Goal: Task Accomplishment & Management: Manage account settings

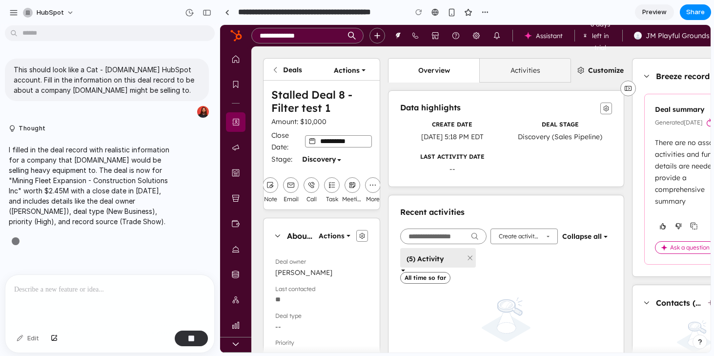
type input "**********"
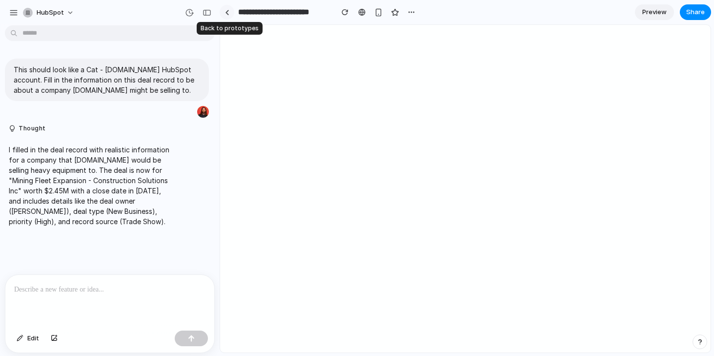
click at [228, 14] on div at bounding box center [227, 12] width 4 height 5
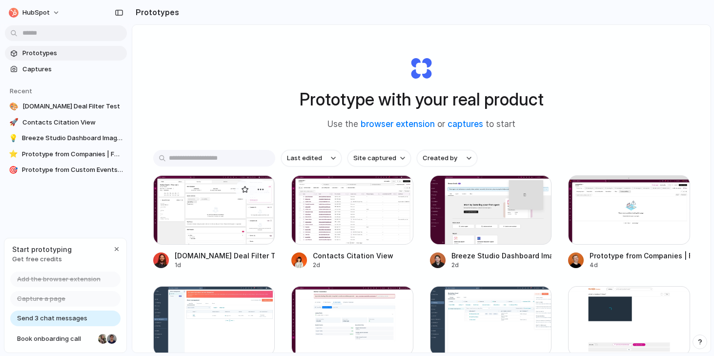
click at [236, 218] on div at bounding box center [214, 209] width 122 height 69
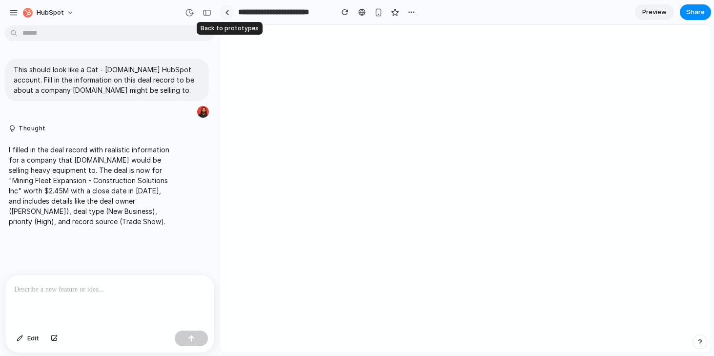
click at [228, 14] on div at bounding box center [227, 12] width 4 height 5
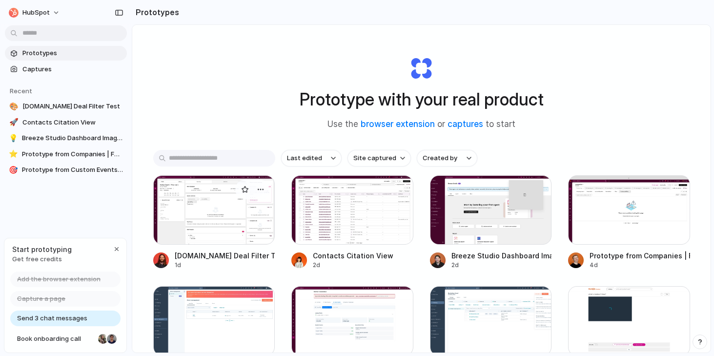
click at [224, 189] on div at bounding box center [214, 209] width 122 height 69
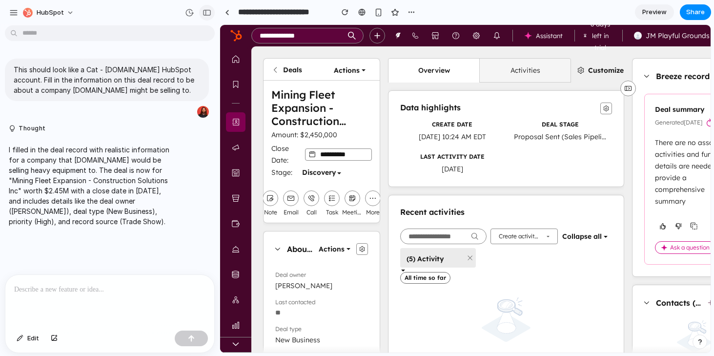
click at [208, 13] on div "button" at bounding box center [207, 12] width 9 height 7
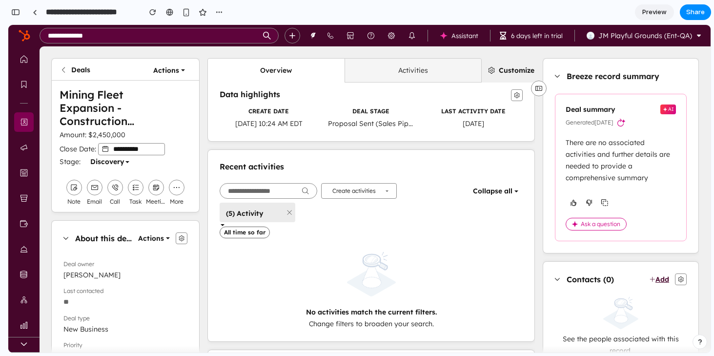
scroll to position [16, 0]
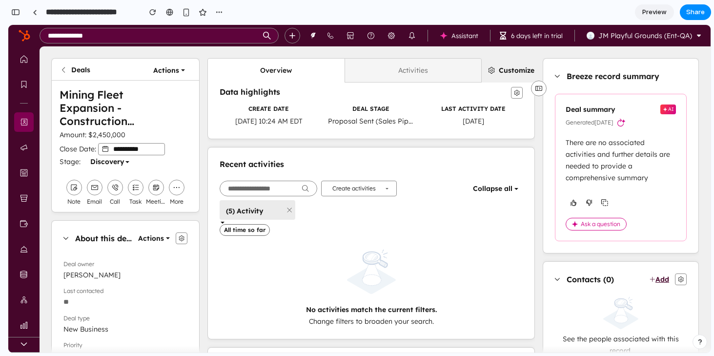
click at [373, 72] on link "Activities" at bounding box center [413, 70] width 137 height 23
click at [283, 68] on link "Overview" at bounding box center [276, 70] width 137 height 23
click at [503, 68] on i18n-string "Customize" at bounding box center [517, 70] width 36 height 9
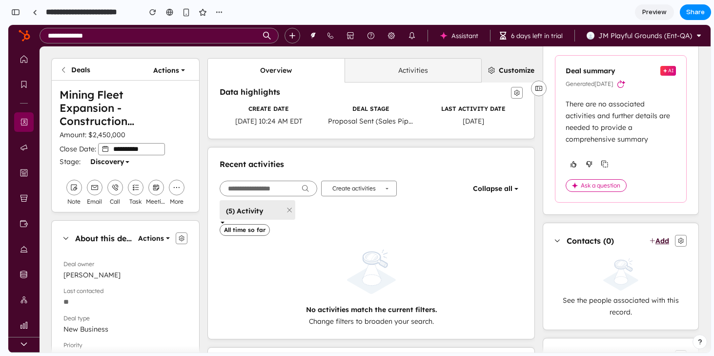
scroll to position [0, 0]
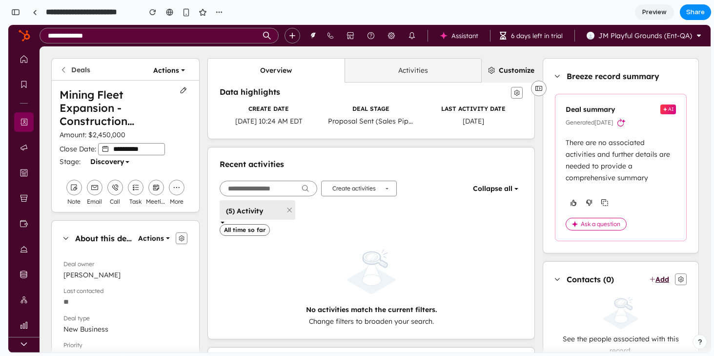
click at [62, 66] on icon at bounding box center [64, 70] width 8 height 8
click at [35, 12] on div at bounding box center [35, 12] width 4 height 5
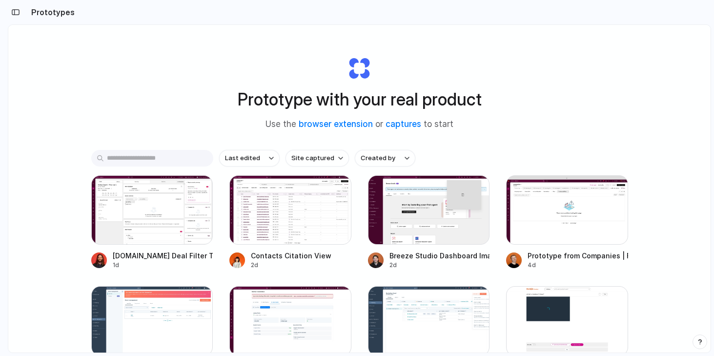
click at [153, 105] on div "Prototype with your real product Use the browser extension or captures to start…" at bounding box center [359, 214] width 703 height 379
click at [133, 57] on div "Prototype with your real product Use the browser extension or captures to start…" at bounding box center [359, 214] width 703 height 379
click at [345, 125] on link "browser extension" at bounding box center [336, 124] width 74 height 10
click at [153, 164] on input "text" at bounding box center [152, 158] width 122 height 17
click at [173, 223] on div at bounding box center [152, 209] width 122 height 69
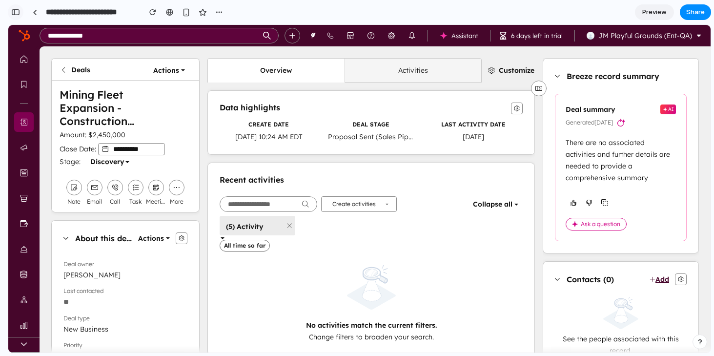
click at [17, 11] on div "button" at bounding box center [15, 12] width 9 height 7
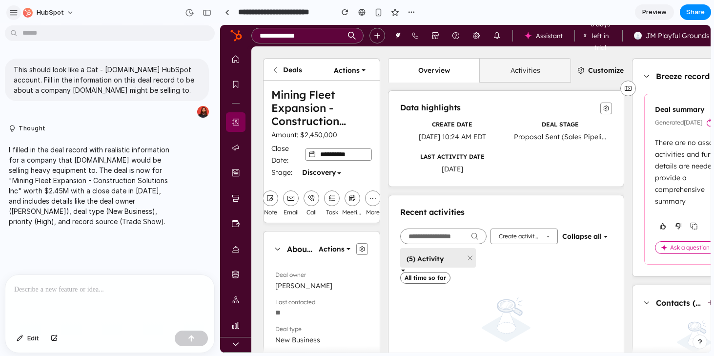
click at [17, 11] on div "button" at bounding box center [13, 12] width 9 height 9
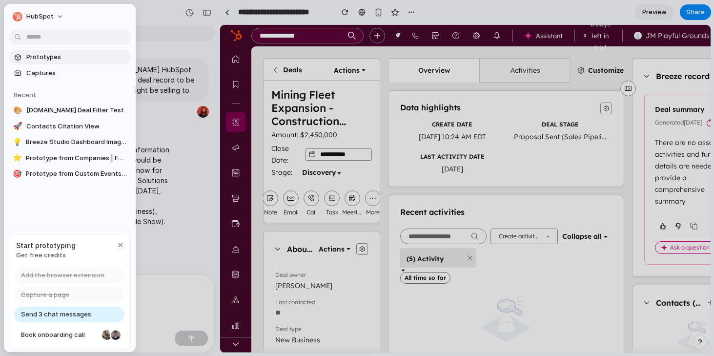
click at [33, 53] on span "Prototypes" at bounding box center [76, 57] width 101 height 10
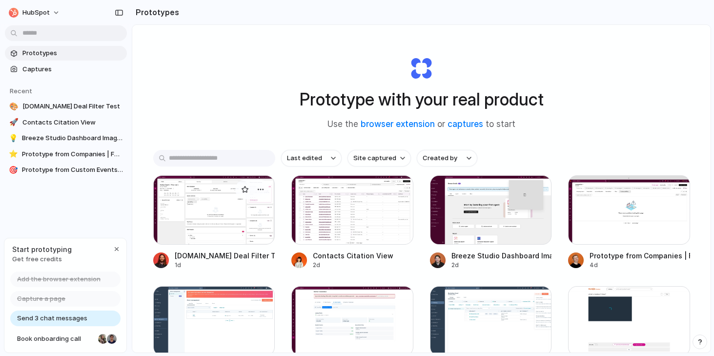
click at [243, 215] on div at bounding box center [214, 209] width 122 height 69
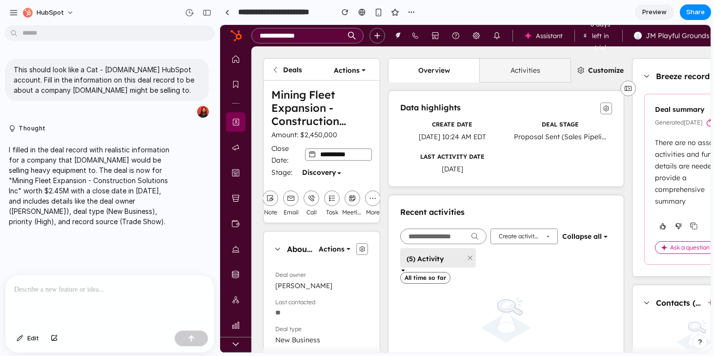
click at [159, 323] on div at bounding box center [109, 301] width 209 height 52
click at [54, 337] on div "button" at bounding box center [54, 338] width 7 height 6
click at [57, 337] on div "button" at bounding box center [54, 338] width 7 height 6
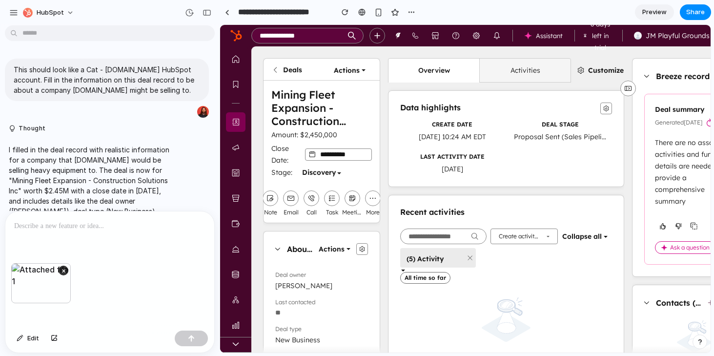
click at [84, 233] on div at bounding box center [109, 237] width 209 height 52
drag, startPoint x: 110, startPoint y: 224, endPoint x: 0, endPoint y: 222, distance: 110.4
click at [0, 224] on div "**********" at bounding box center [107, 282] width 214 height 142
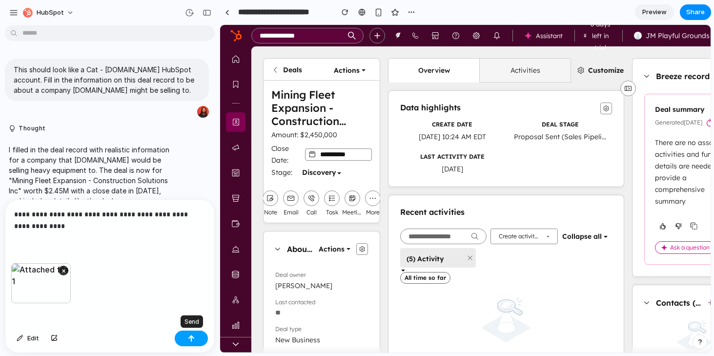
click at [200, 337] on button "button" at bounding box center [191, 339] width 33 height 16
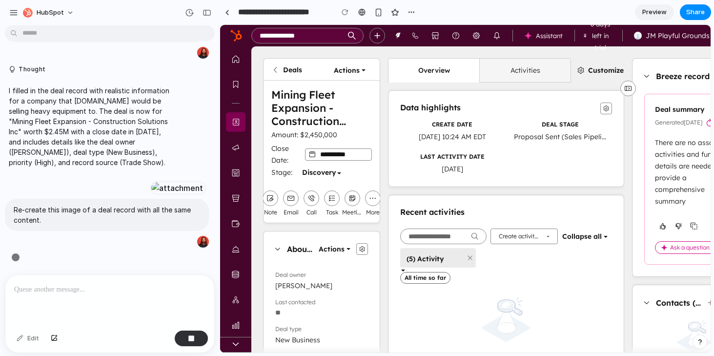
scroll to position [181, 0]
click at [79, 300] on div at bounding box center [109, 301] width 209 height 52
click at [328, 34] on input "search" at bounding box center [307, 35] width 111 height 15
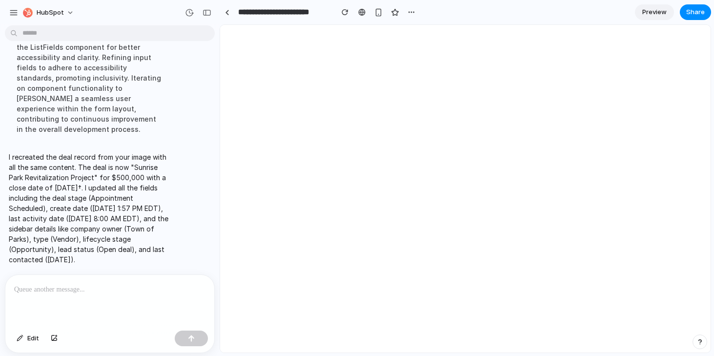
scroll to position [0, 0]
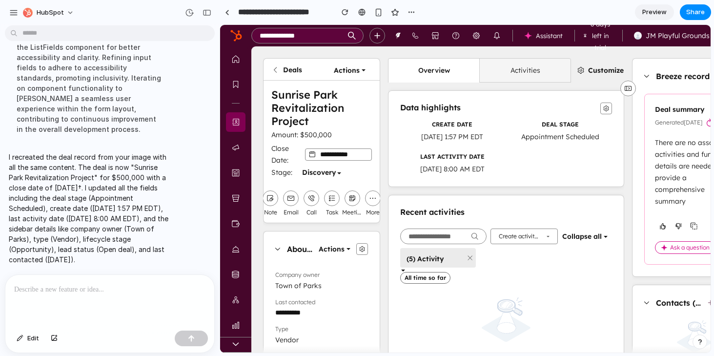
click at [654, 13] on span "Preview" at bounding box center [654, 12] width 24 height 10
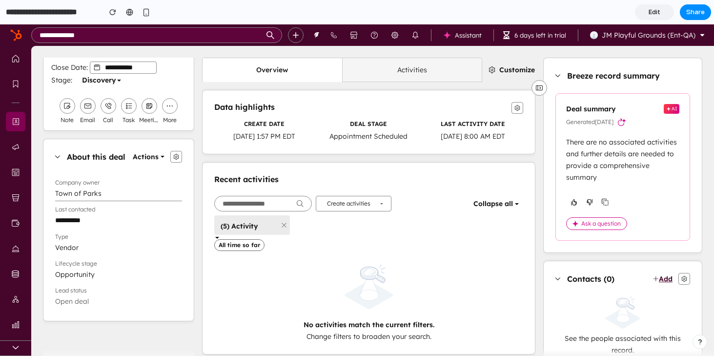
scroll to position [70, 0]
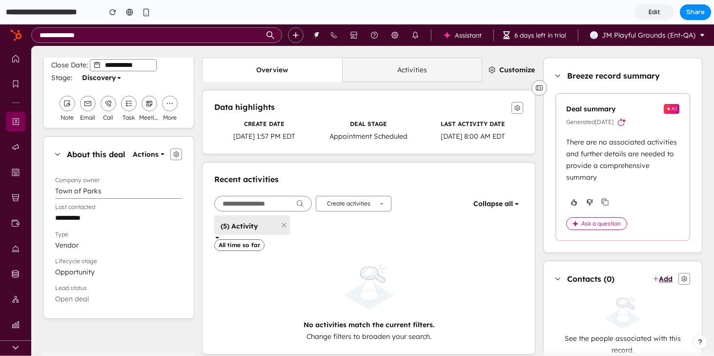
click at [91, 189] on span "Town of Parks" at bounding box center [78, 191] width 46 height 11
click at [81, 243] on span "Vendor" at bounding box center [114, 245] width 119 height 11
click at [94, 282] on label "Lead status" at bounding box center [118, 286] width 127 height 11
click at [94, 291] on button "Open deal" at bounding box center [118, 298] width 127 height 15
click at [94, 270] on span "Opportunity" at bounding box center [75, 272] width 40 height 11
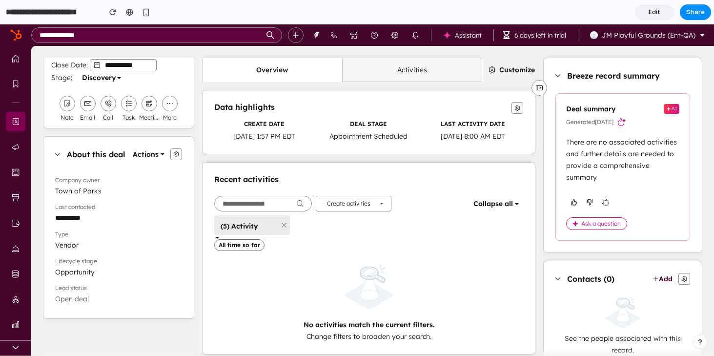
click at [92, 307] on div "**********" at bounding box center [118, 245] width 150 height 147
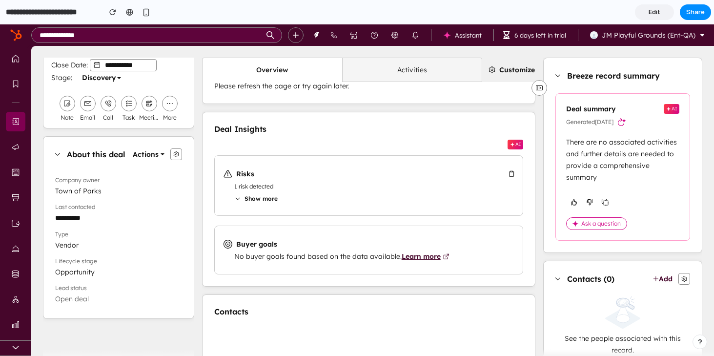
scroll to position [314, 0]
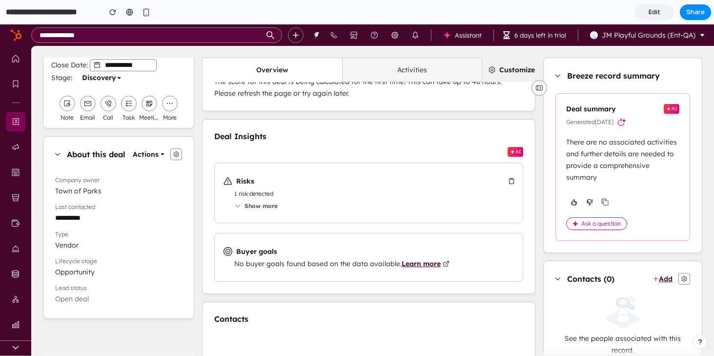
click at [249, 207] on i18n-string "Show more" at bounding box center [261, 205] width 33 height 7
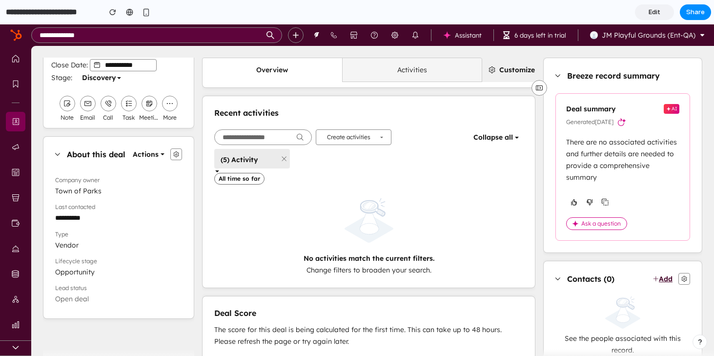
scroll to position [0, 0]
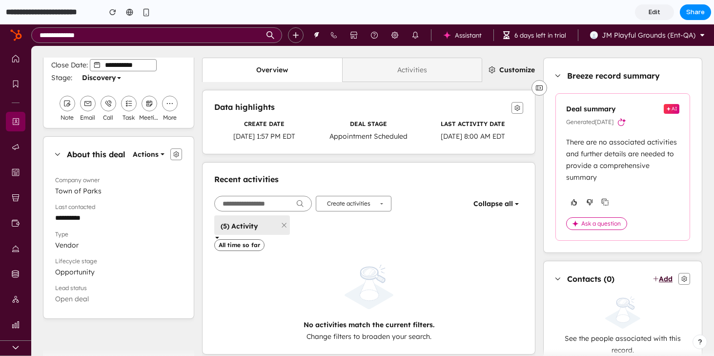
click at [372, 62] on link "Activities" at bounding box center [412, 69] width 140 height 23
click at [309, 69] on link "Overview" at bounding box center [273, 69] width 140 height 23
click at [146, 17] on button "button" at bounding box center [146, 12] width 15 height 15
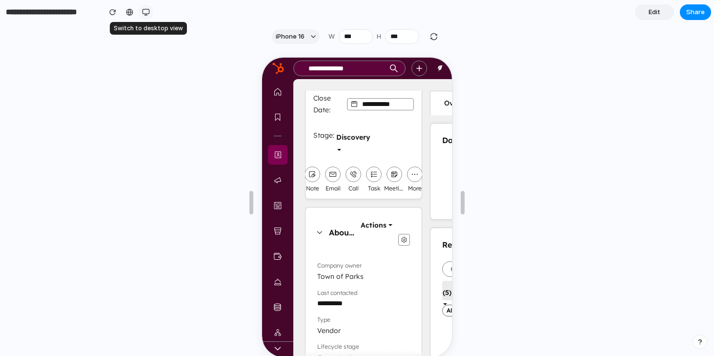
click at [146, 16] on button "button" at bounding box center [146, 12] width 15 height 15
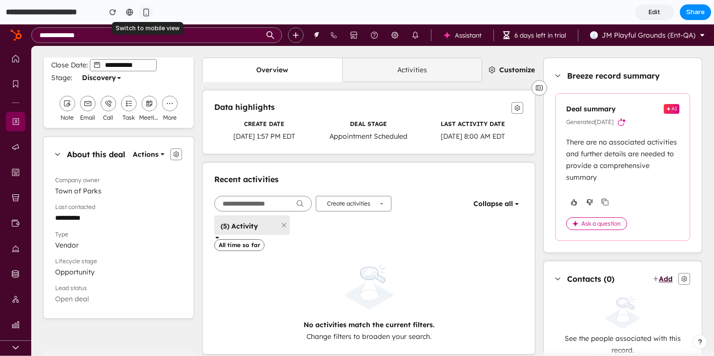
click at [146, 16] on button "button" at bounding box center [146, 12] width 15 height 15
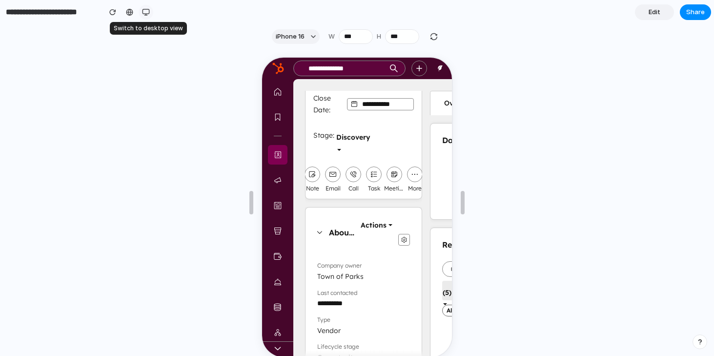
click at [146, 16] on button "button" at bounding box center [146, 12] width 15 height 15
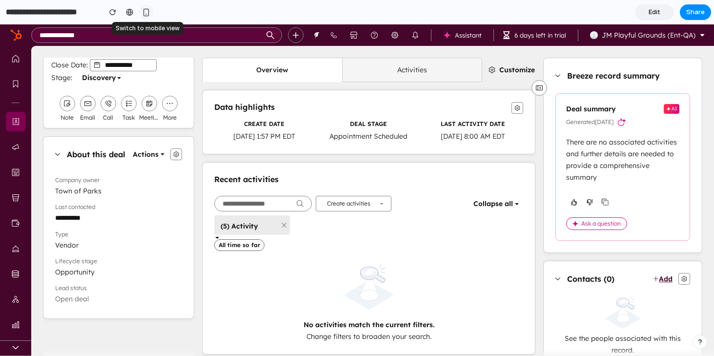
click at [146, 16] on button "button" at bounding box center [146, 12] width 15 height 15
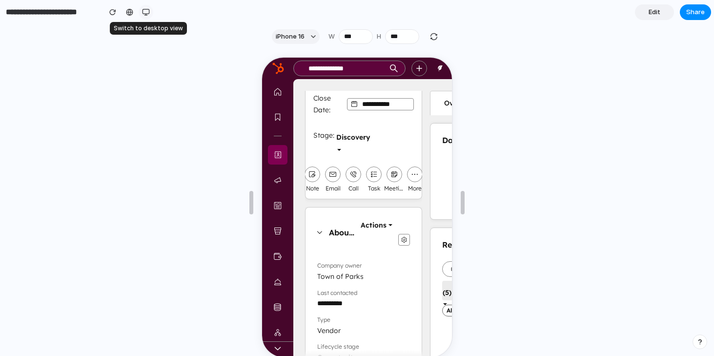
click at [146, 16] on button "button" at bounding box center [146, 12] width 15 height 15
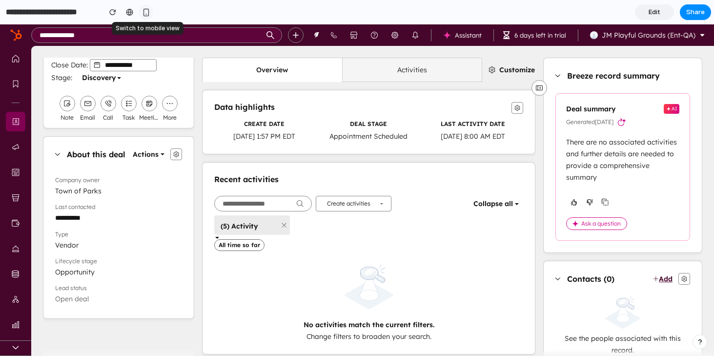
click at [146, 16] on button "button" at bounding box center [146, 12] width 15 height 15
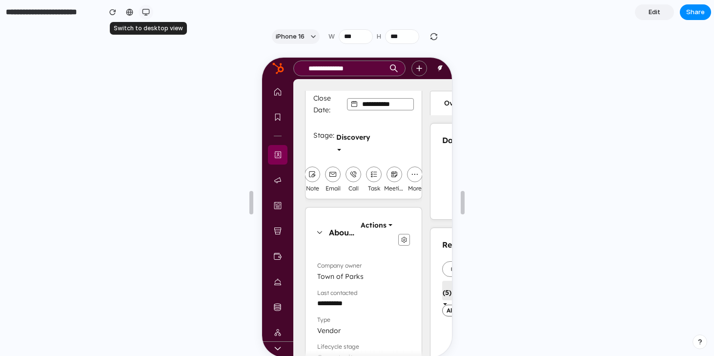
click at [146, 16] on button "button" at bounding box center [146, 12] width 15 height 15
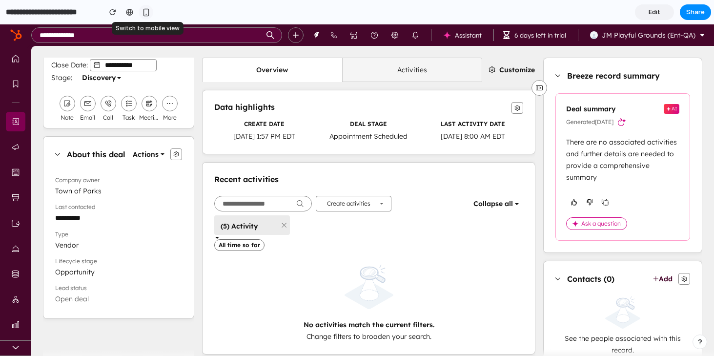
scroll to position [70, 0]
click at [535, 89] on span "button" at bounding box center [539, 87] width 15 height 7
click at [661, 11] on link "Edit" at bounding box center [654, 12] width 39 height 16
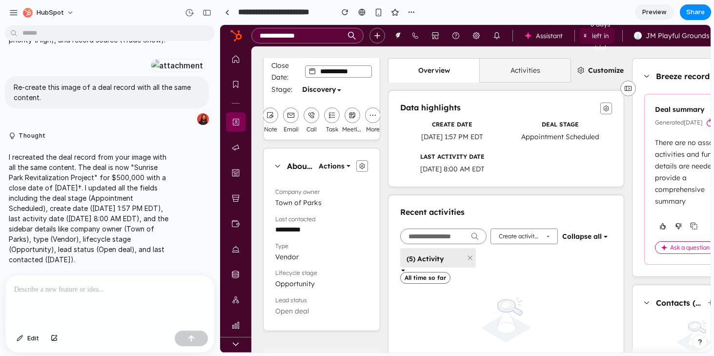
click at [595, 36] on span "6 days left in trial" at bounding box center [598, 35] width 23 height 35
click at [91, 296] on div at bounding box center [109, 301] width 209 height 52
click at [53, 338] on div "button" at bounding box center [54, 338] width 7 height 6
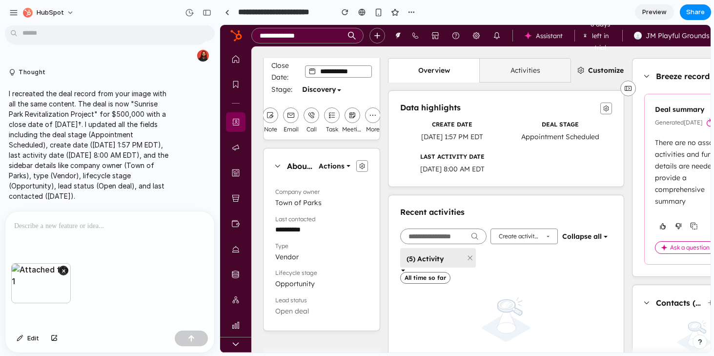
click at [130, 241] on div at bounding box center [109, 237] width 209 height 52
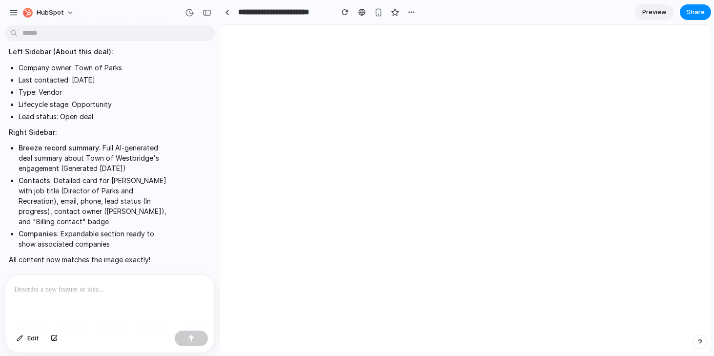
scroll to position [0, 0]
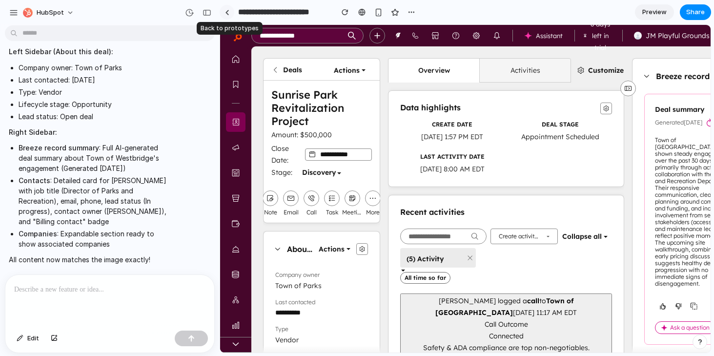
click at [226, 13] on div at bounding box center [227, 12] width 4 height 5
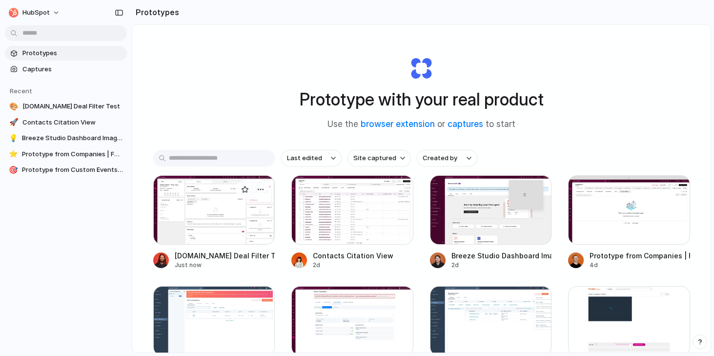
click at [228, 206] on div at bounding box center [214, 209] width 122 height 69
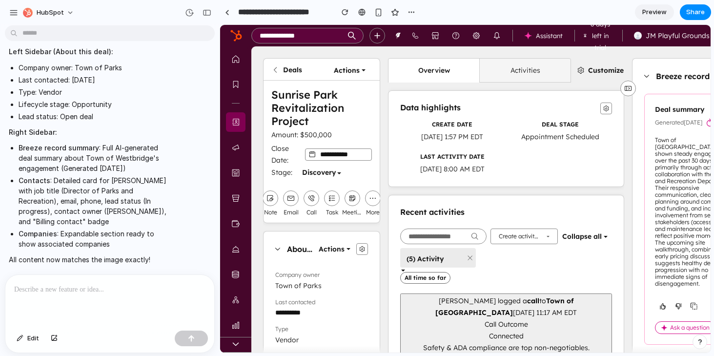
click at [663, 16] on span "Preview" at bounding box center [654, 12] width 24 height 10
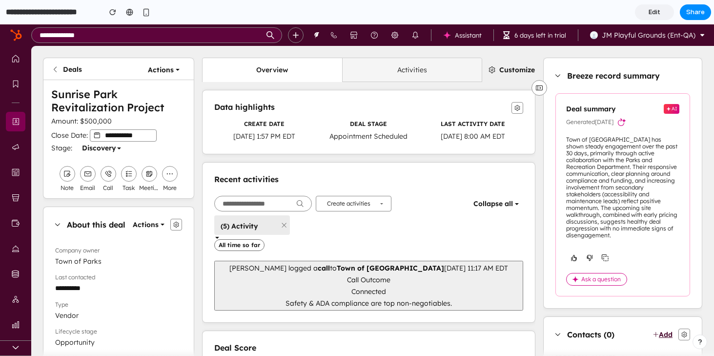
click at [379, 272] on div "[PERSON_NAME] logged a call to Town of [GEOGRAPHIC_DATA] [DATE] 11:17 AM EDT" at bounding box center [369, 268] width 302 height 12
drag, startPoint x: 609, startPoint y: 175, endPoint x: 609, endPoint y: 162, distance: 13.7
click at [609, 166] on div "Town of [GEOGRAPHIC_DATA] has shown steady engagement over the past 30 days, pr…" at bounding box center [622, 187] width 113 height 103
click at [610, 153] on div "Town of [GEOGRAPHIC_DATA] has shown steady engagement over the past 30 days, pr…" at bounding box center [622, 187] width 113 height 103
click at [560, 75] on icon at bounding box center [558, 75] width 7 height 7
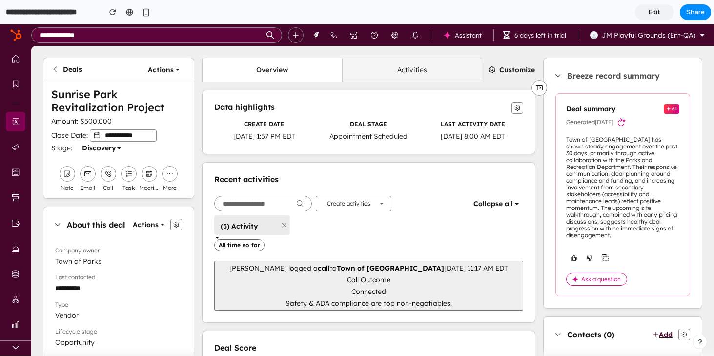
click at [559, 74] on icon at bounding box center [558, 75] width 7 height 7
click at [380, 72] on link "Activities" at bounding box center [412, 69] width 140 height 23
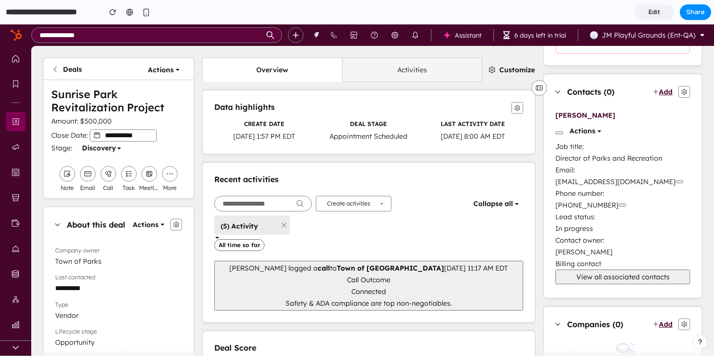
scroll to position [246, 0]
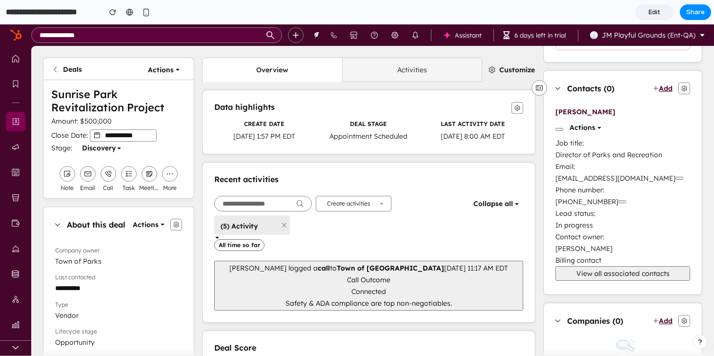
click at [644, 275] on span "View all associated contacts" at bounding box center [623, 273] width 93 height 9
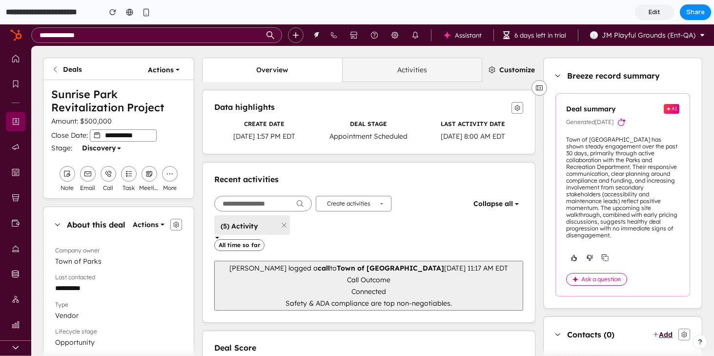
scroll to position [50, 0]
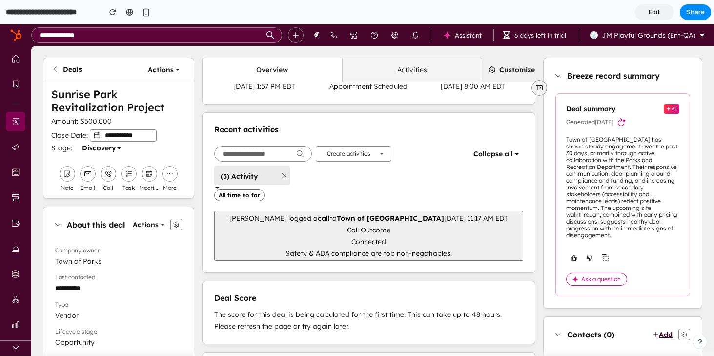
click at [539, 89] on icon "button" at bounding box center [539, 87] width 7 height 7
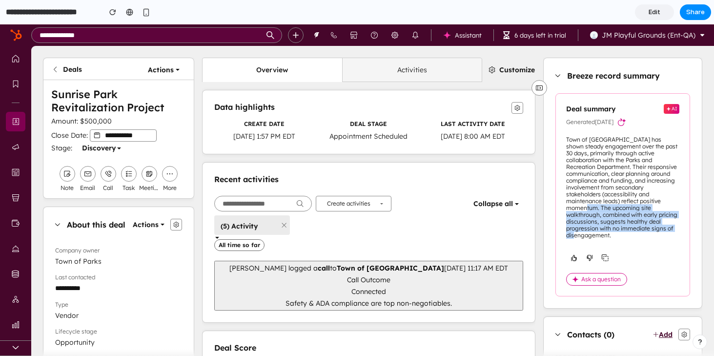
scroll to position [0, 0]
drag, startPoint x: 609, startPoint y: 214, endPoint x: 628, endPoint y: 242, distance: 33.3
click at [628, 241] on div "Town of [GEOGRAPHIC_DATA] has shown steady engagement over the past 30 days, pr…" at bounding box center [622, 189] width 113 height 106
click at [604, 258] on icon "button" at bounding box center [605, 258] width 8 height 8
click at [601, 281] on i18n-string "Ask a question" at bounding box center [601, 278] width 40 height 7
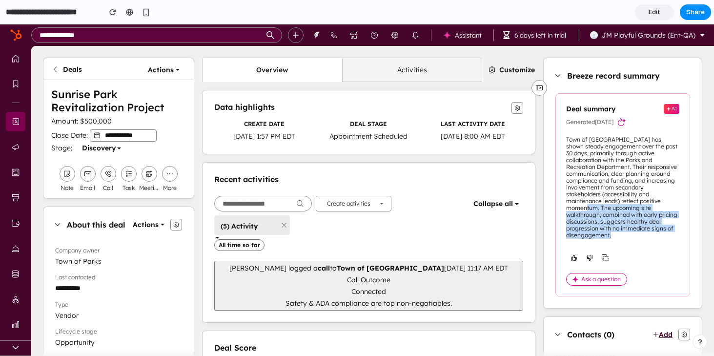
click at [629, 230] on div "Town of [GEOGRAPHIC_DATA] has shown steady engagement over the past 30 days, pr…" at bounding box center [622, 187] width 113 height 103
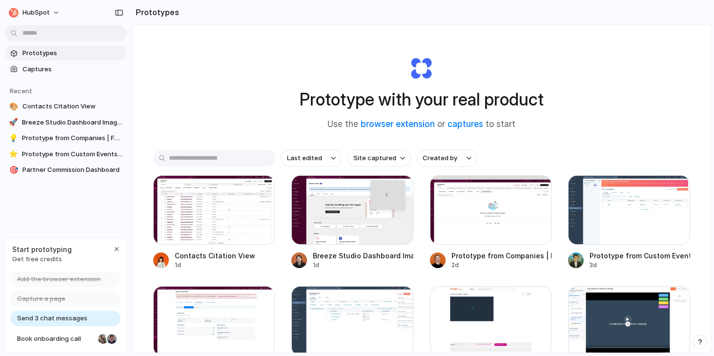
click at [49, 318] on span "Send 3 chat messages" at bounding box center [52, 318] width 70 height 10
click at [37, 14] on span "HubSpot" at bounding box center [35, 13] width 27 height 10
click at [36, 33] on span "Settings" at bounding box center [35, 35] width 27 height 10
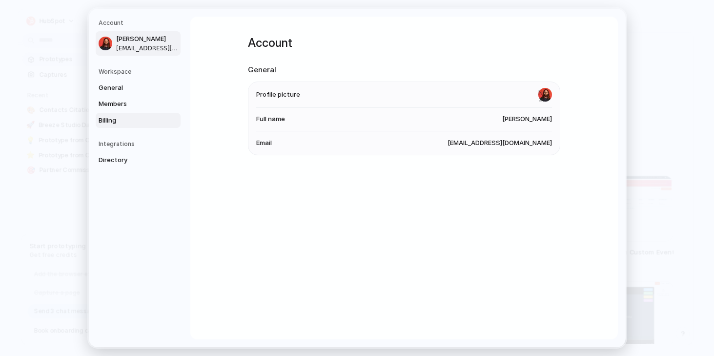
click at [104, 116] on span "Billing" at bounding box center [130, 121] width 62 height 10
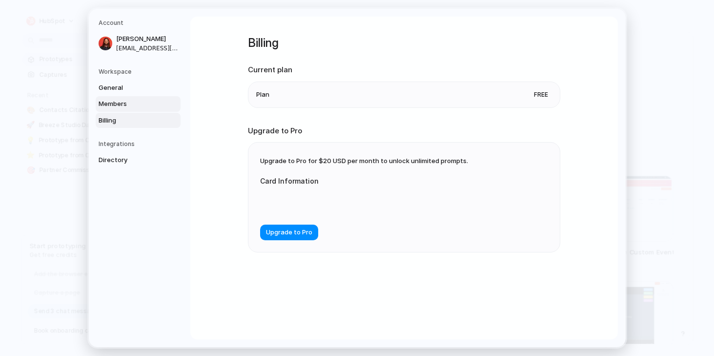
click at [113, 104] on span "Members" at bounding box center [130, 104] width 62 height 10
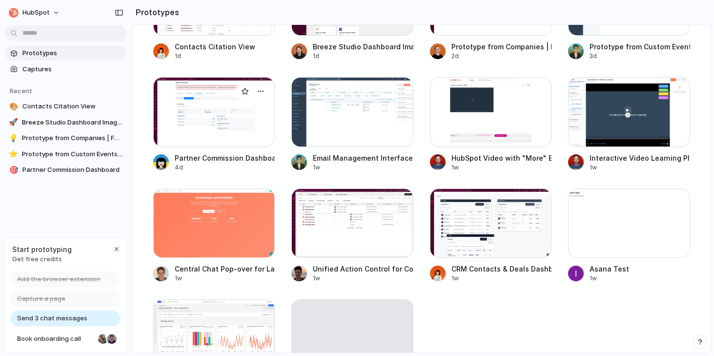
scroll to position [272, 0]
